Goal: Obtain resource: Download file/media

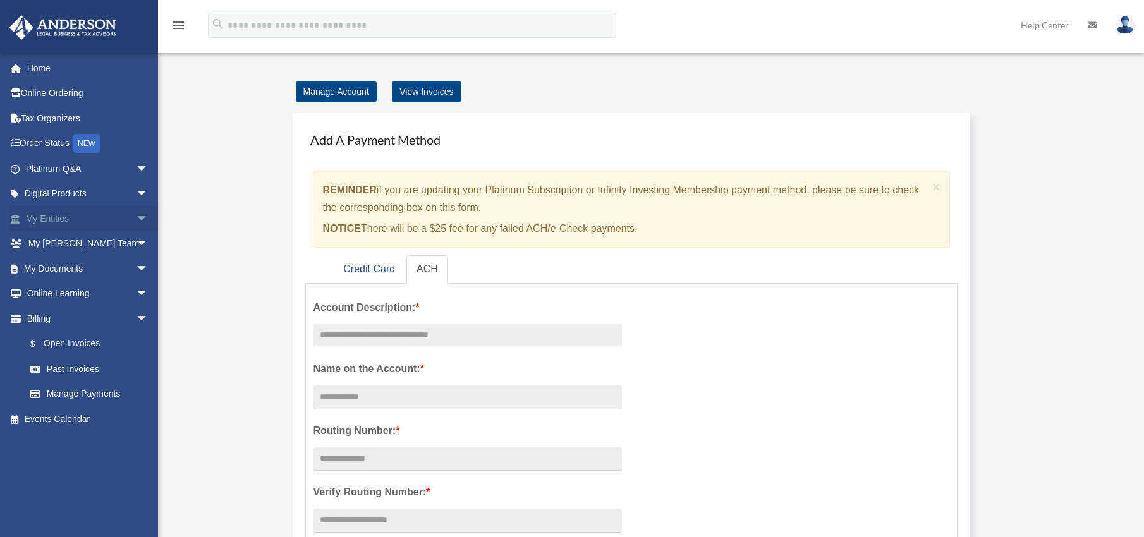
click at [136, 217] on span "arrow_drop_down" at bounding box center [148, 219] width 25 height 26
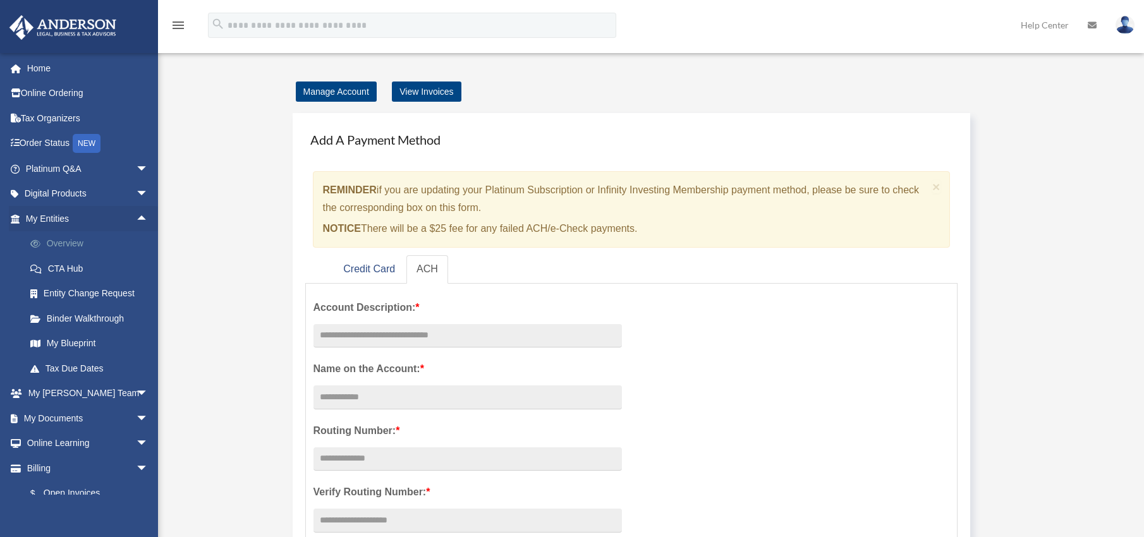
click at [64, 240] on link "Overview" at bounding box center [93, 243] width 150 height 25
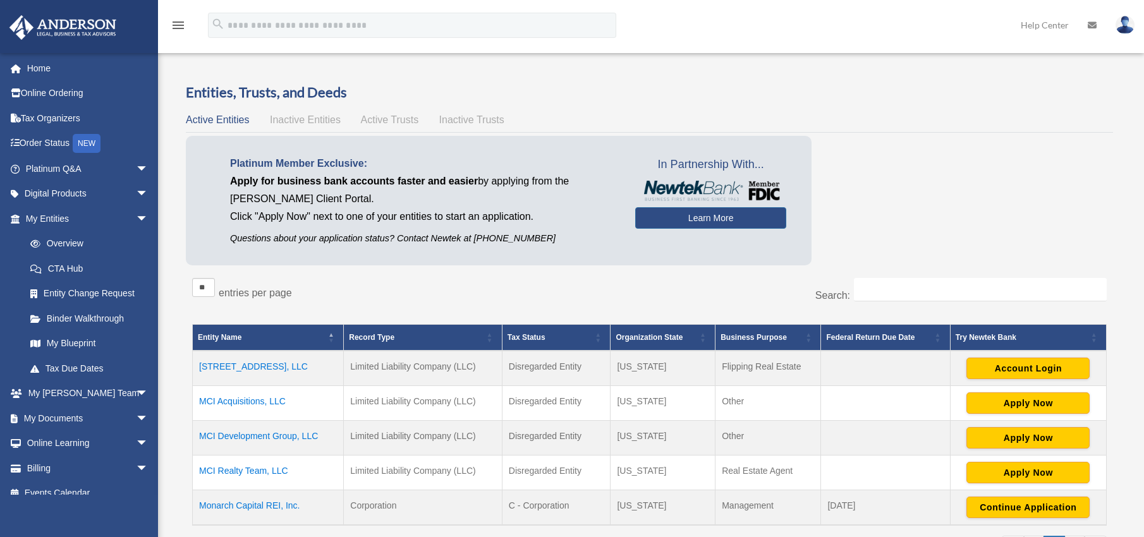
scroll to position [141, 0]
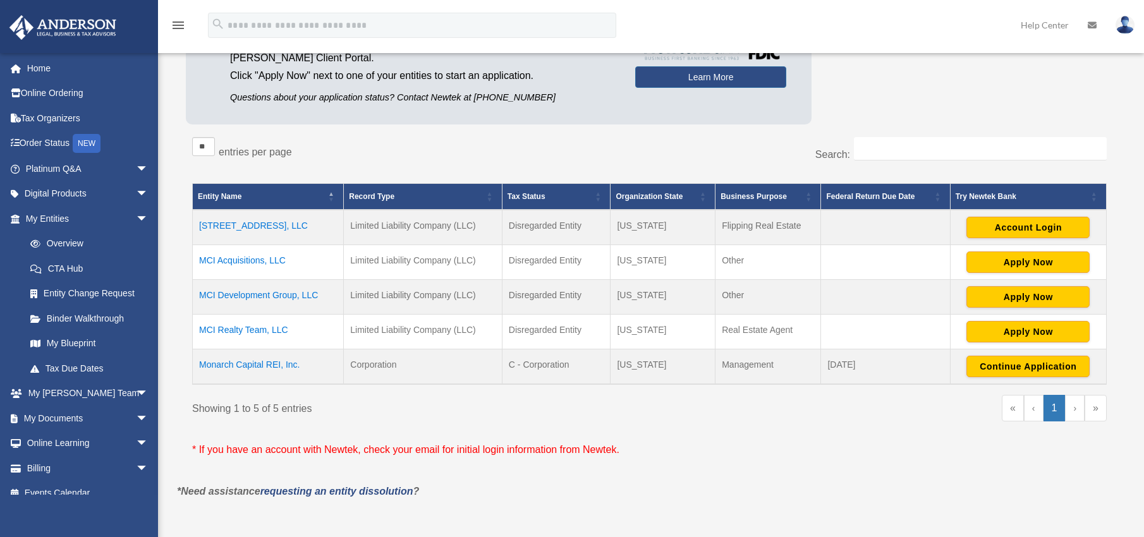
click at [264, 365] on td "Monarch Capital REI, Inc." at bounding box center [268, 366] width 151 height 35
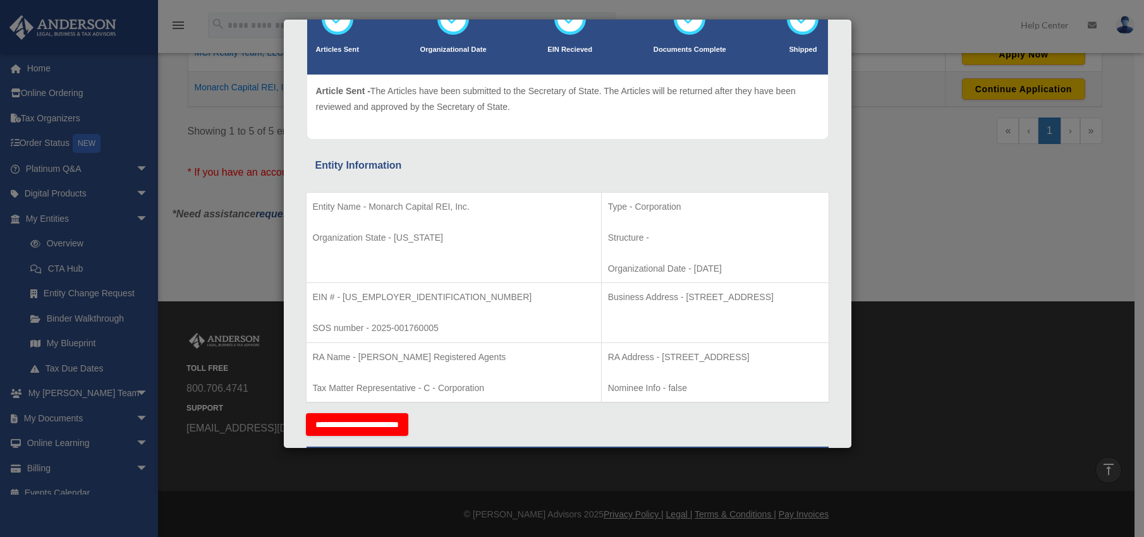
scroll to position [0, 0]
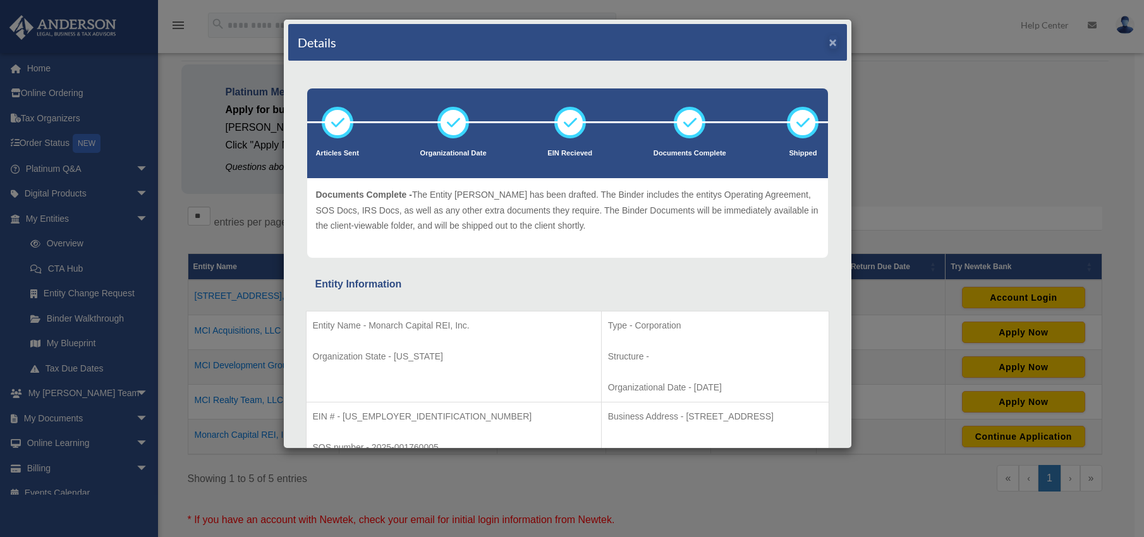
click at [829, 45] on button "×" at bounding box center [833, 41] width 8 height 13
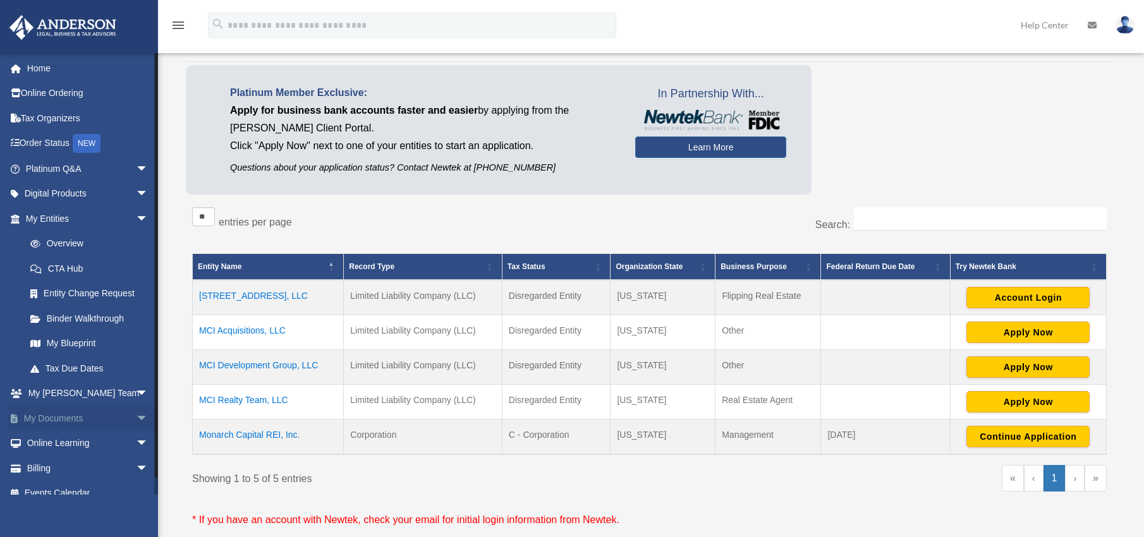
click at [136, 413] on span "arrow_drop_down" at bounding box center [148, 419] width 25 height 26
click at [47, 432] on link "Box" at bounding box center [93, 443] width 150 height 25
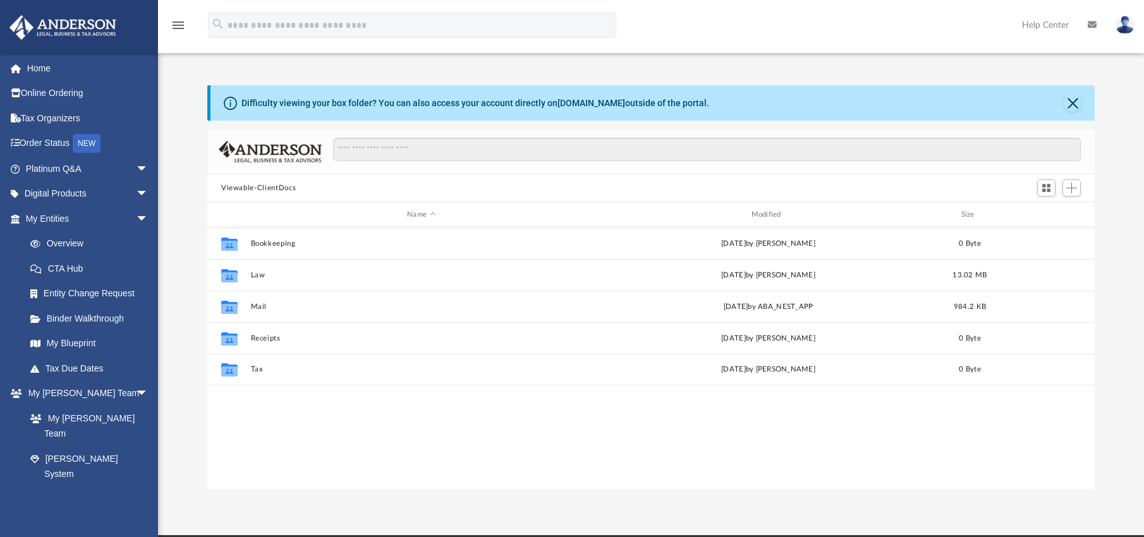
scroll to position [278, 878]
click at [1074, 99] on button "Close" at bounding box center [1073, 103] width 18 height 18
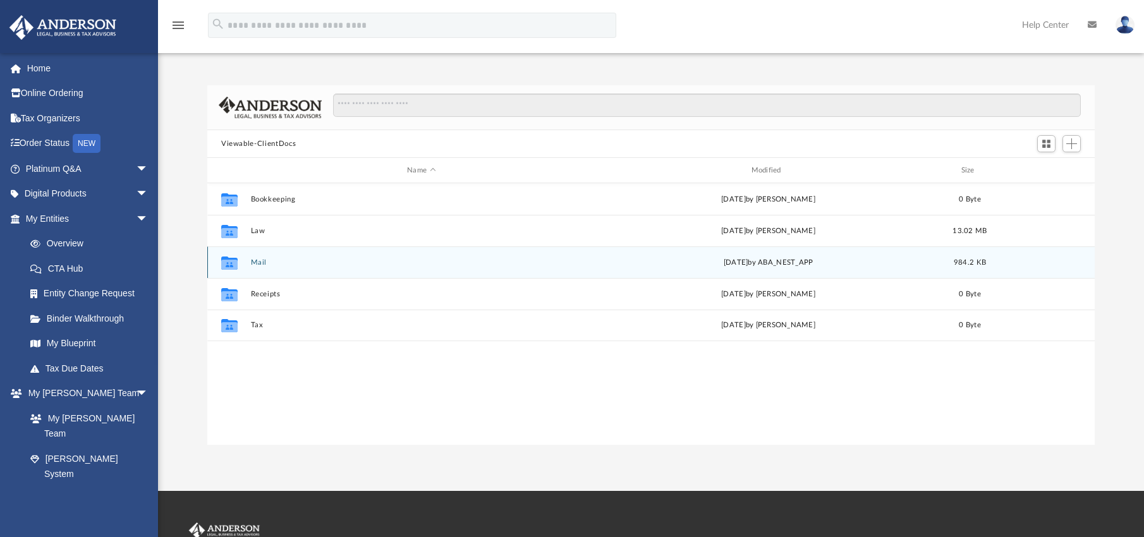
click at [262, 263] on button "Mail" at bounding box center [421, 262] width 341 height 8
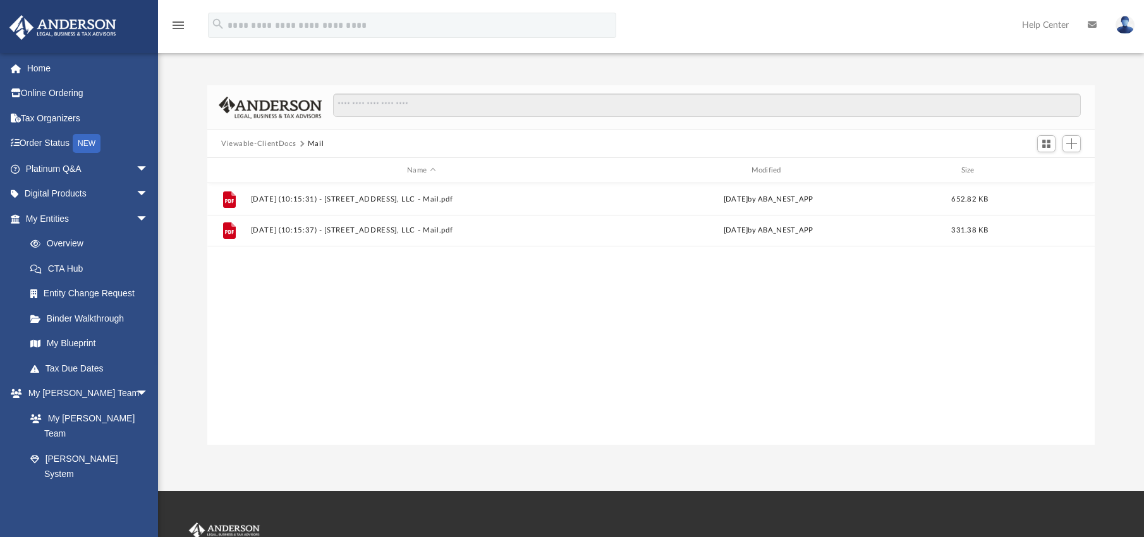
click at [313, 142] on button "Mail" at bounding box center [316, 143] width 16 height 11
click at [256, 145] on button "Viewable-ClientDocs" at bounding box center [258, 143] width 75 height 11
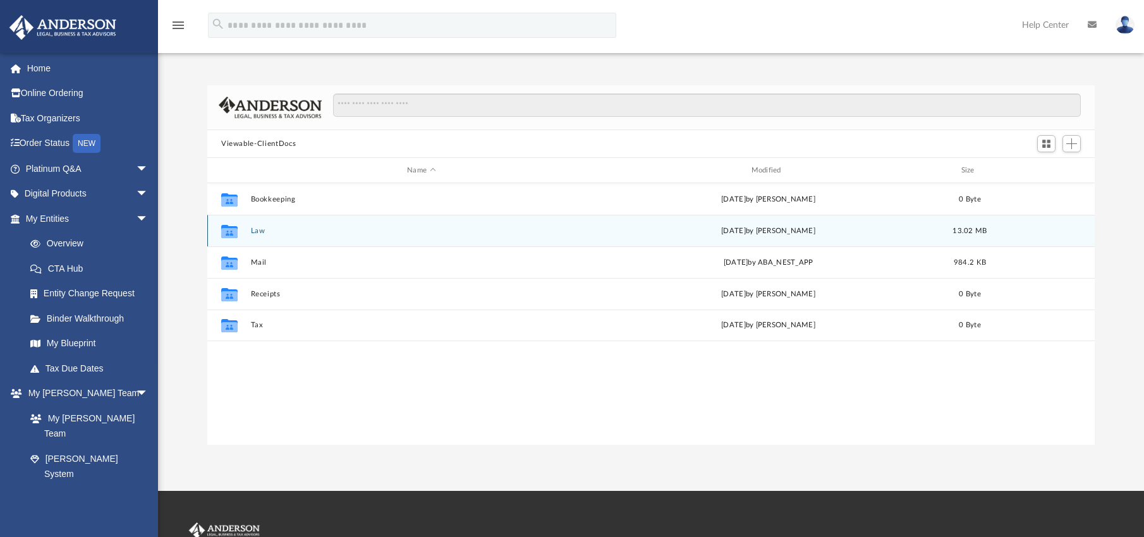
click at [255, 234] on button "Law" at bounding box center [421, 231] width 341 height 8
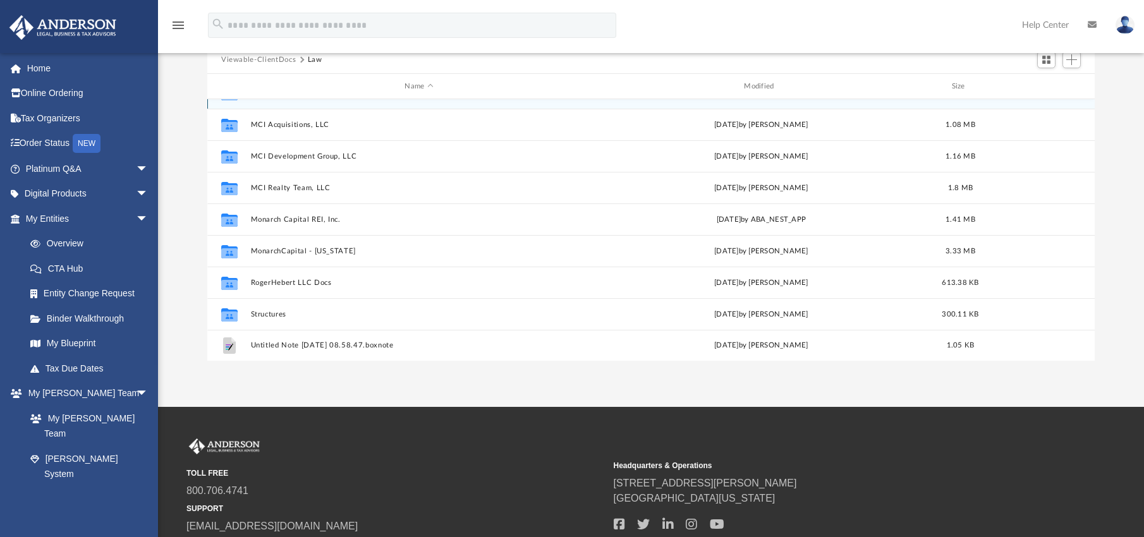
scroll to position [73, 0]
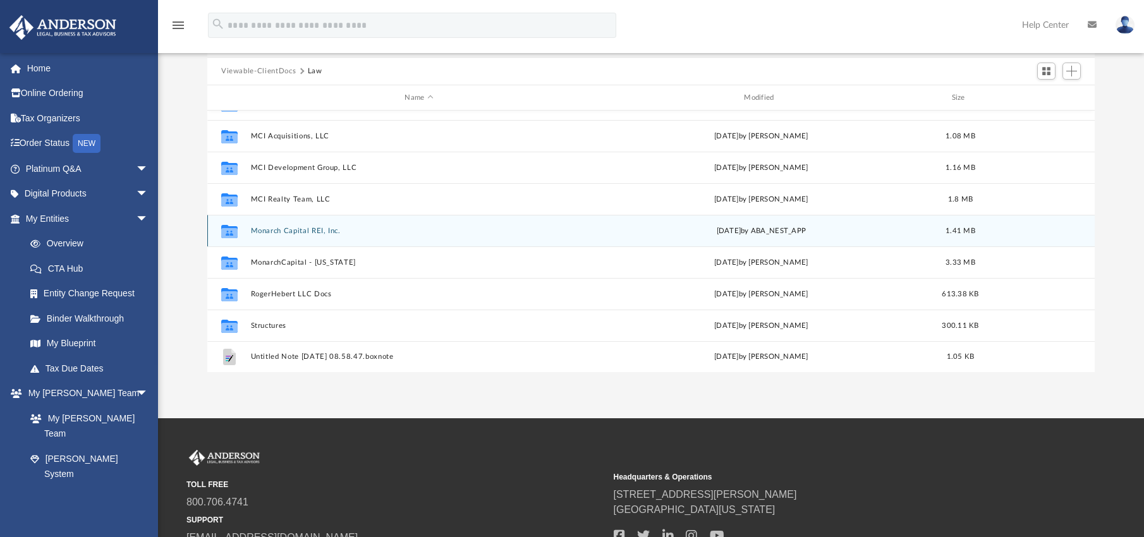
click at [324, 232] on button "Monarch Capital REI, Inc." at bounding box center [419, 231] width 337 height 8
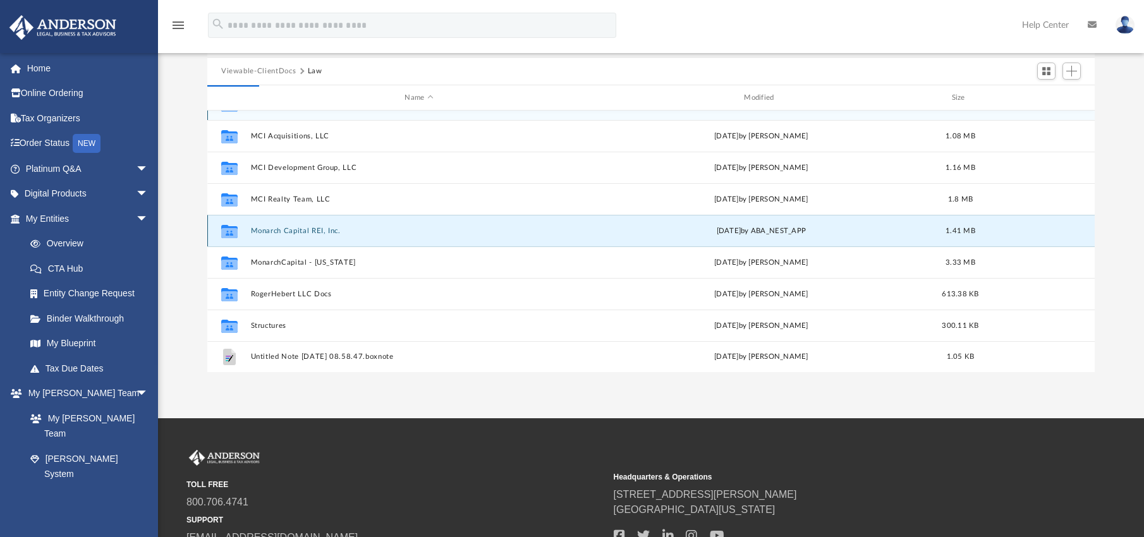
scroll to position [0, 0]
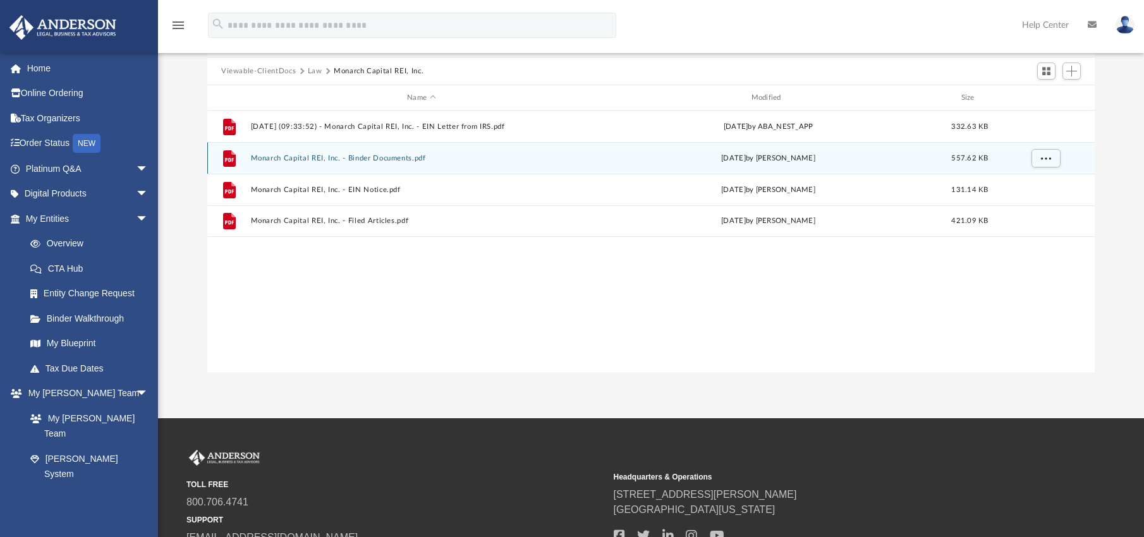
click at [404, 157] on button "Monarch Capital REI, Inc. - Binder Documents.pdf" at bounding box center [421, 158] width 341 height 8
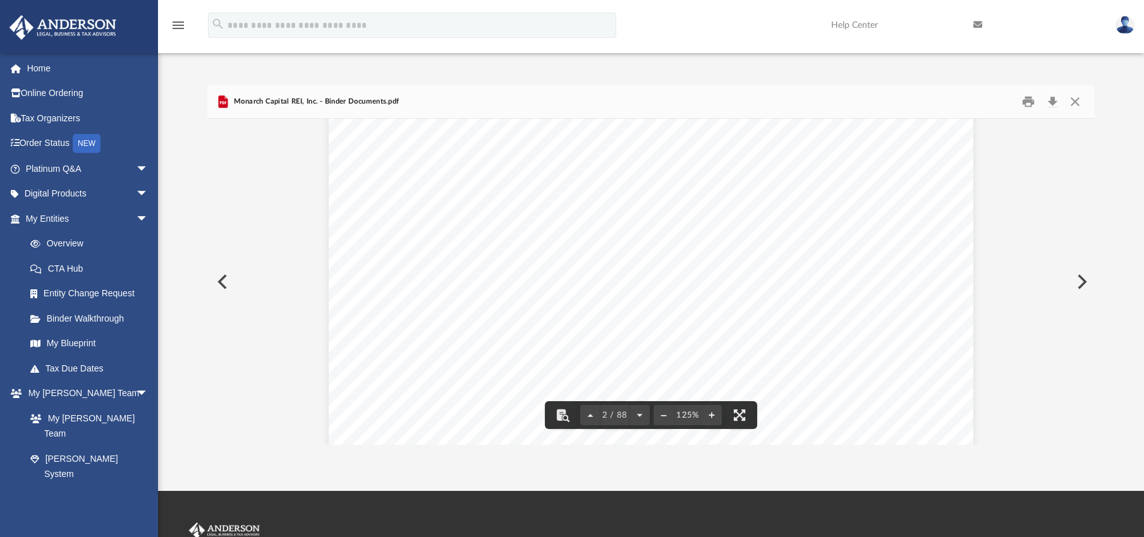
scroll to position [1096, 0]
click at [664, 413] on button "File preview" at bounding box center [663, 415] width 20 height 28
click at [664, 415] on button "File preview" at bounding box center [663, 415] width 20 height 28
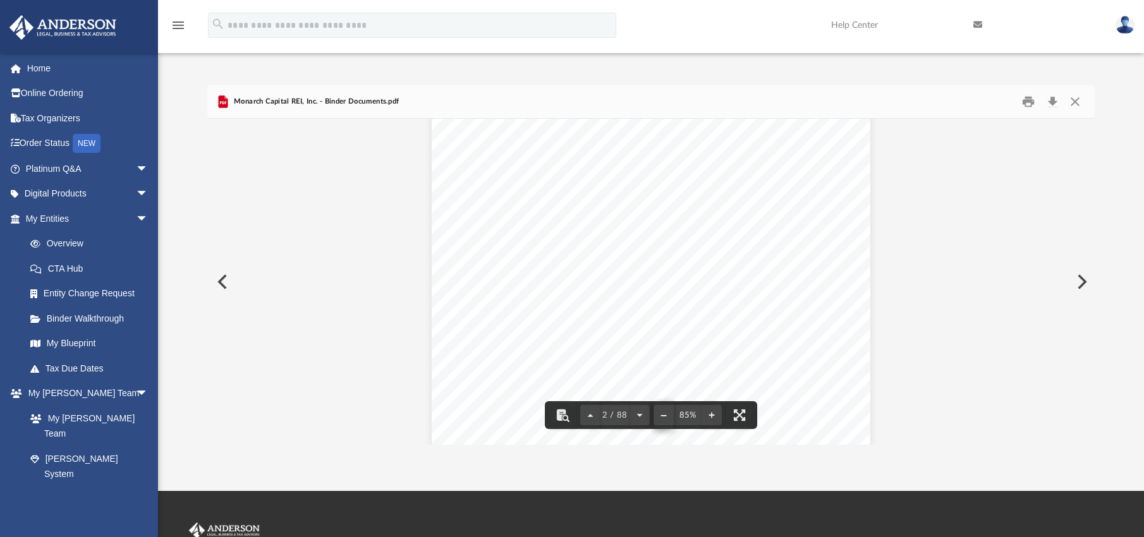
click at [664, 415] on button "File preview" at bounding box center [663, 415] width 20 height 28
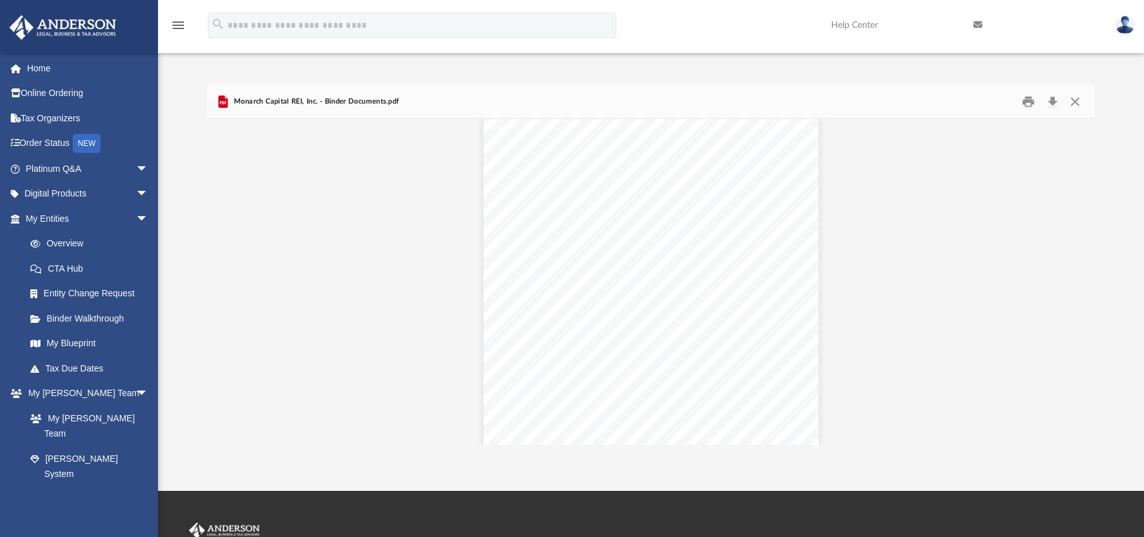
scroll to position [5616, 0]
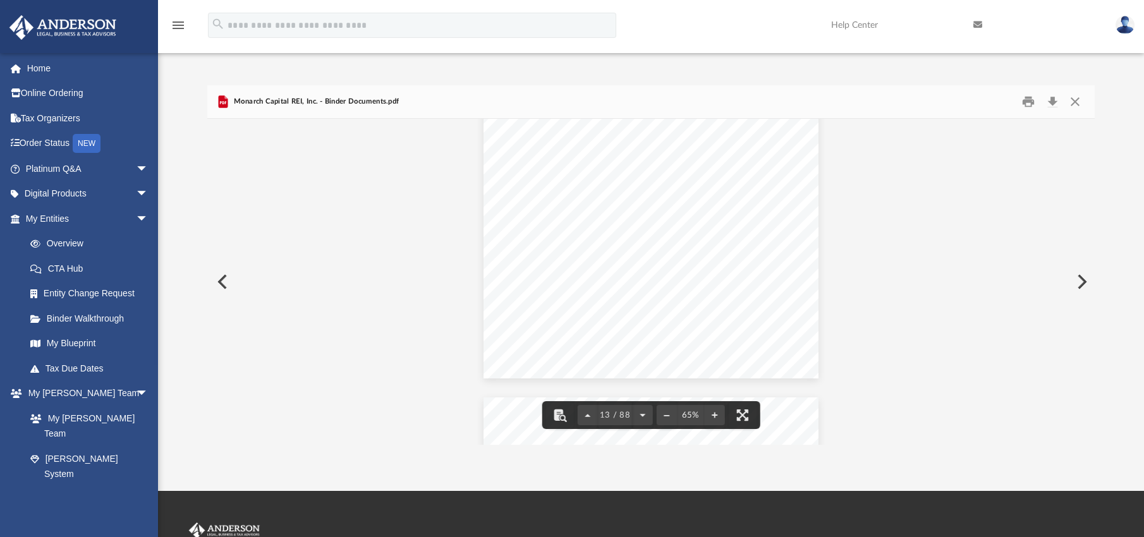
click at [1080, 97] on button "Close" at bounding box center [1075, 102] width 23 height 20
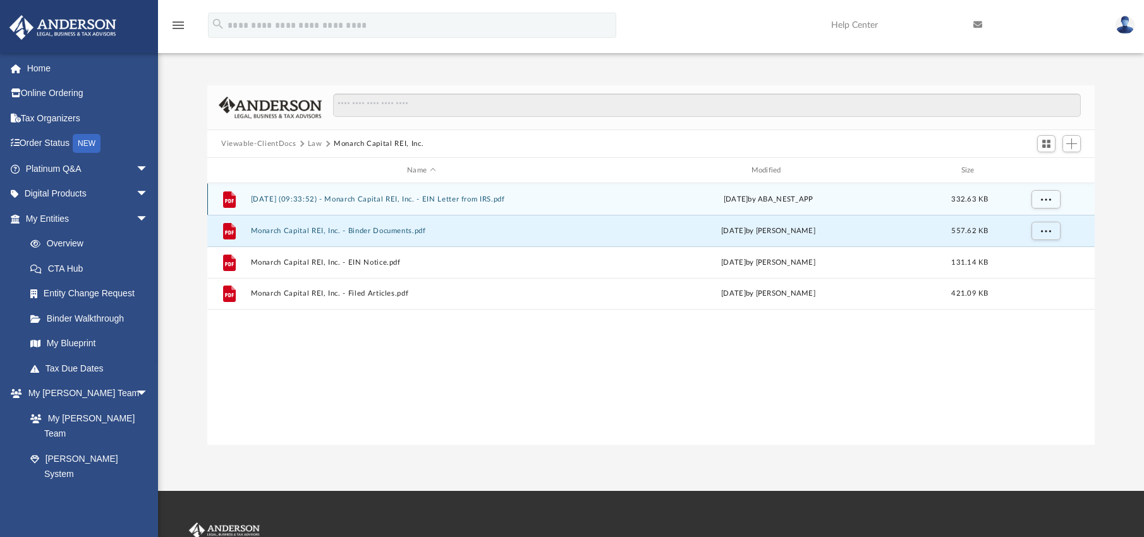
click at [494, 198] on button "[DATE] (09:33:52) - Monarch Capital REI, Inc. - EIN Letter from IRS.pdf" at bounding box center [421, 199] width 341 height 8
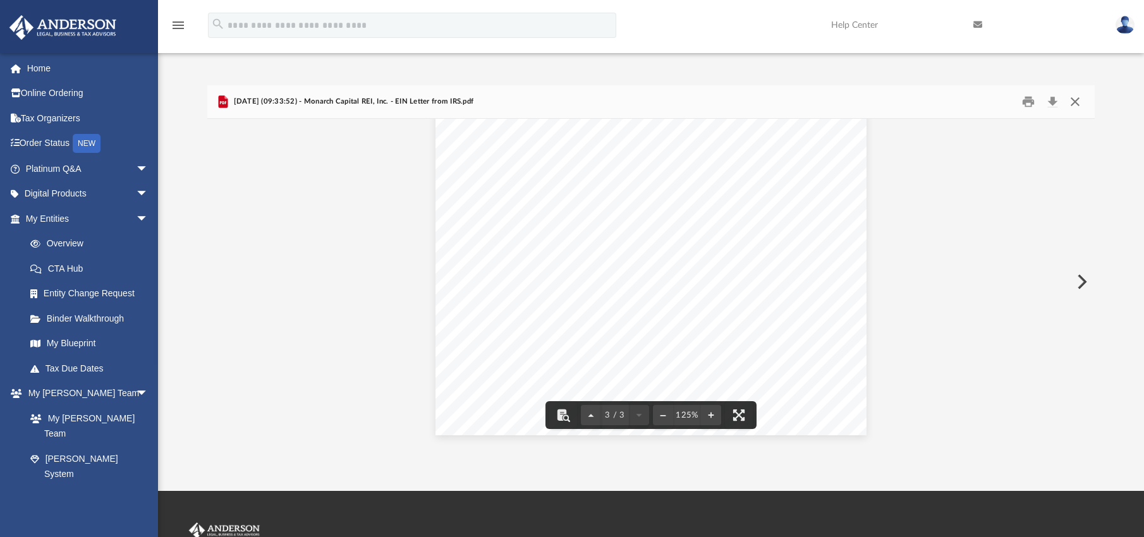
click at [1073, 104] on button "Close" at bounding box center [1075, 102] width 23 height 20
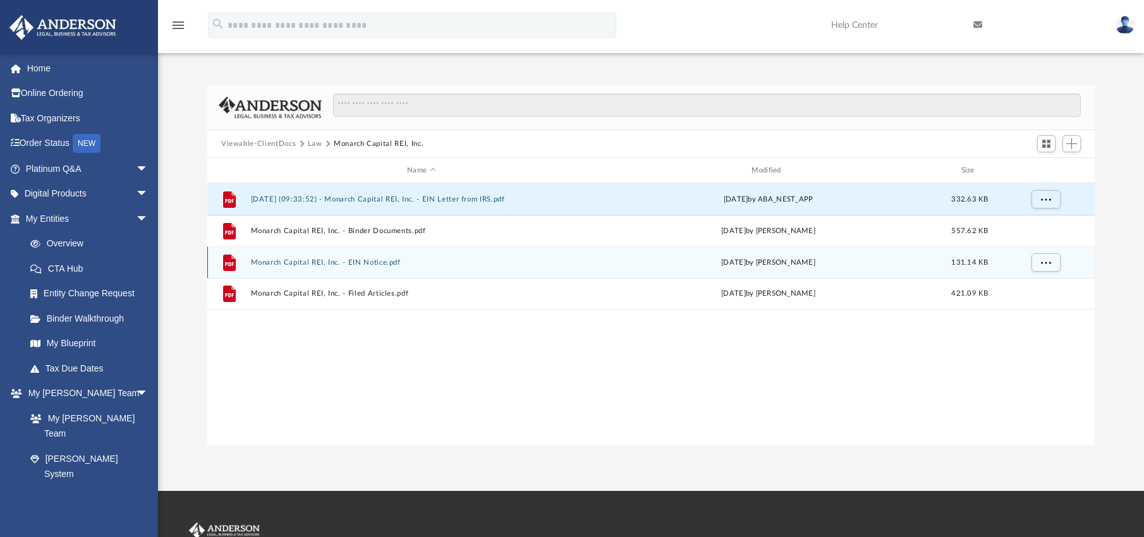
click at [384, 262] on button "Monarch Capital REI, Inc. - EIN Notice.pdf" at bounding box center [421, 262] width 341 height 8
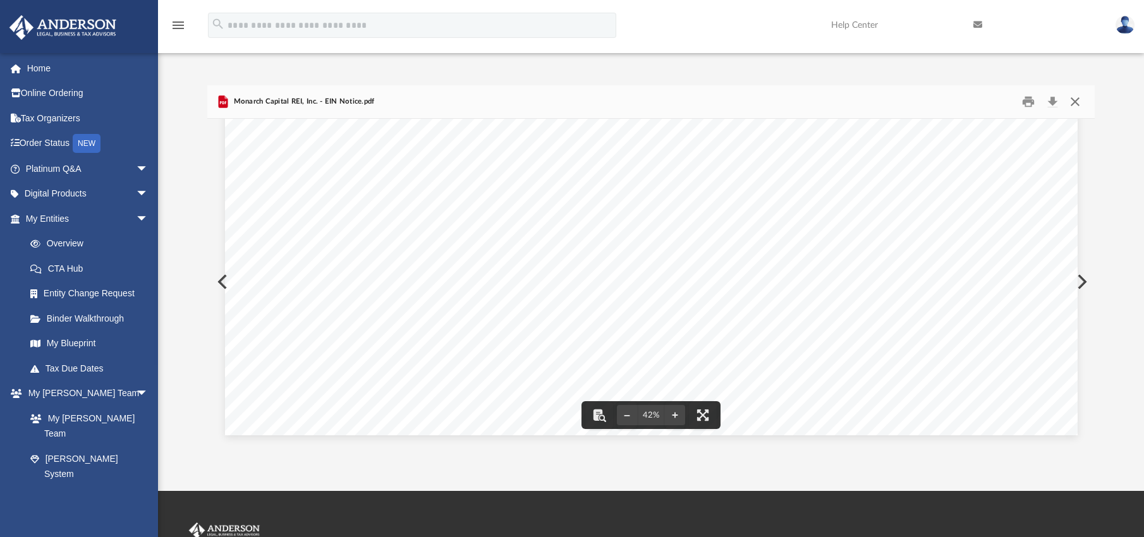
click at [1075, 97] on button "Close" at bounding box center [1075, 102] width 23 height 20
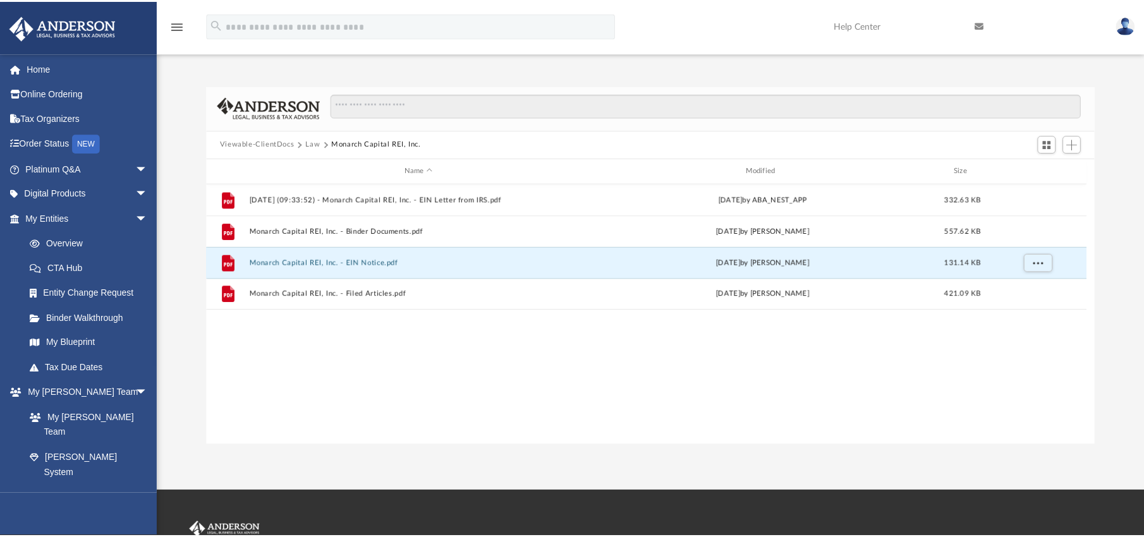
scroll to position [10, 10]
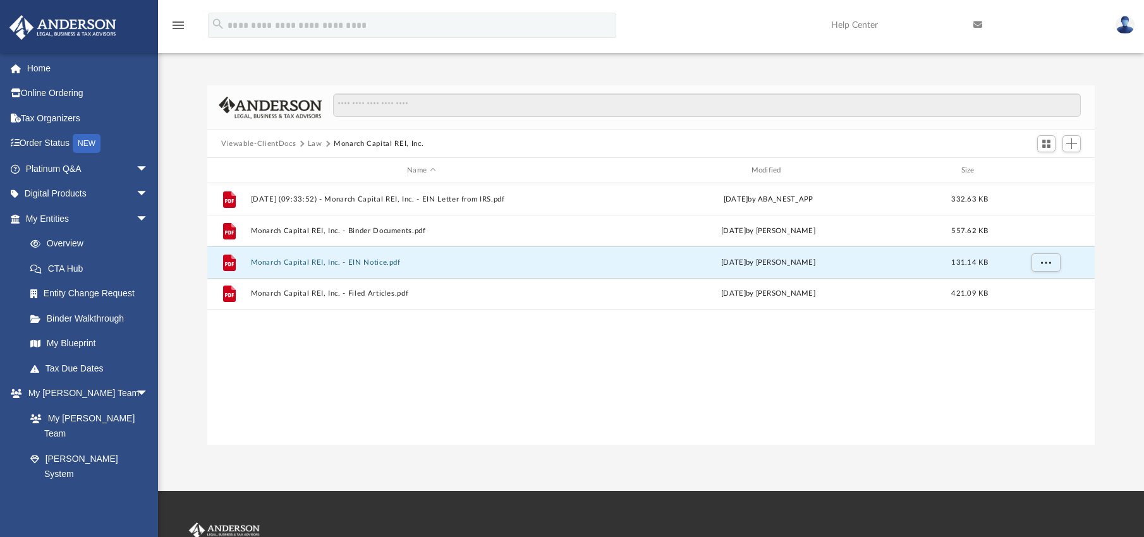
click at [312, 142] on button "Law" at bounding box center [315, 143] width 15 height 11
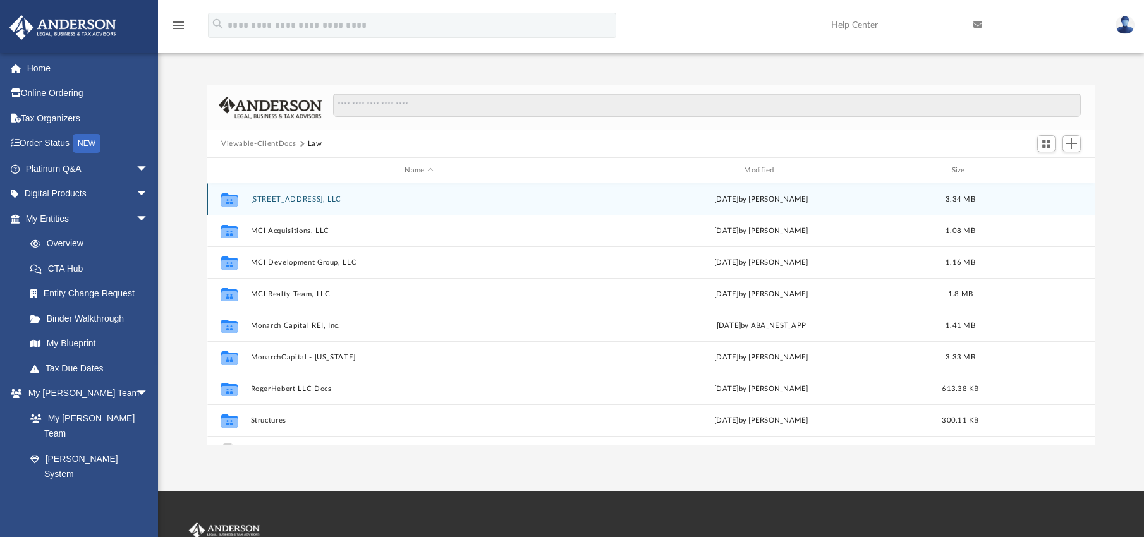
click at [301, 203] on button "[STREET_ADDRESS], LLC" at bounding box center [419, 199] width 337 height 8
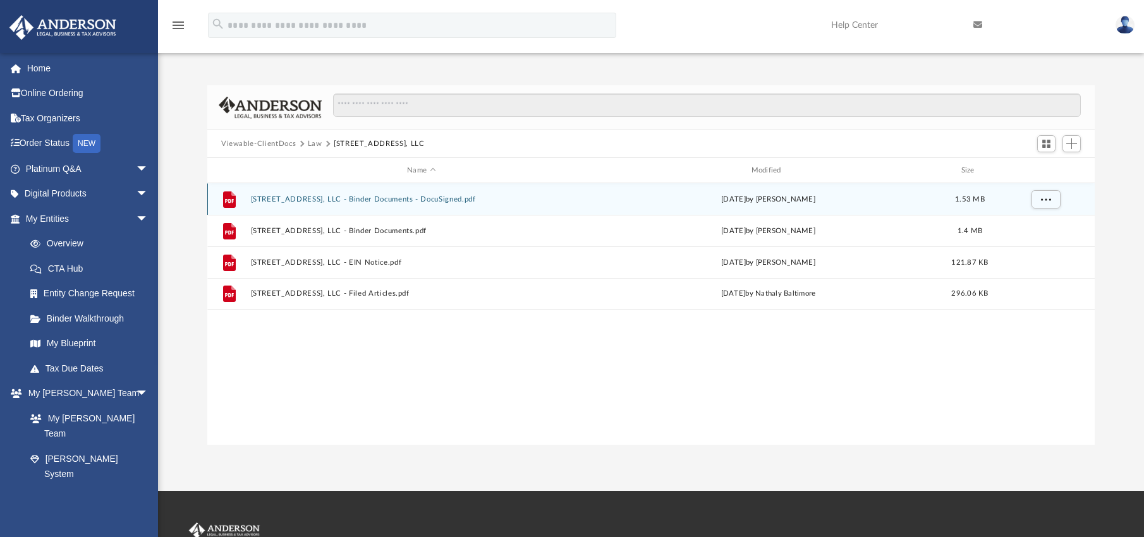
click at [336, 200] on button "[STREET_ADDRESS], LLC - Binder Documents - DocuSigned.pdf" at bounding box center [421, 199] width 341 height 8
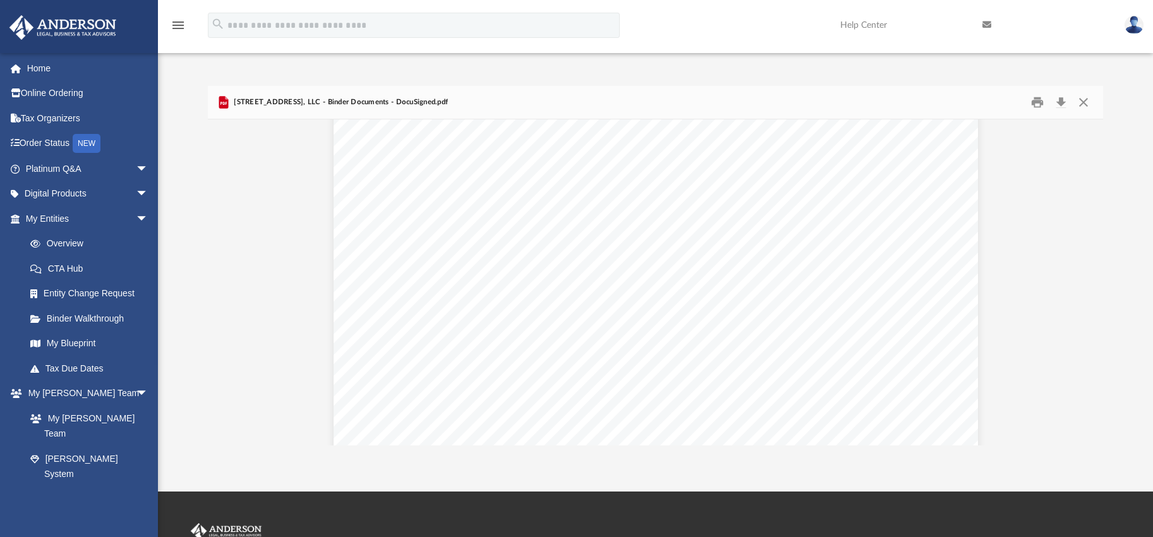
scroll to position [2559, 0]
